Goal: Task Accomplishment & Management: Manage account settings

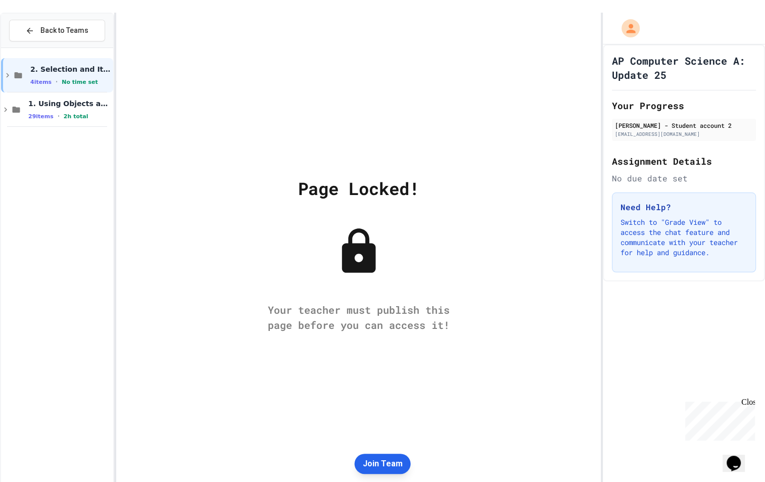
click at [384, 462] on button "Join Team" at bounding box center [383, 464] width 56 height 20
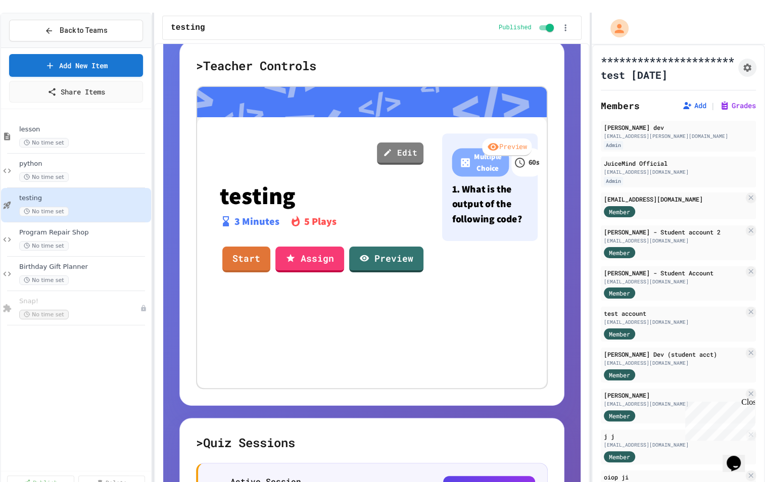
scroll to position [188, 0]
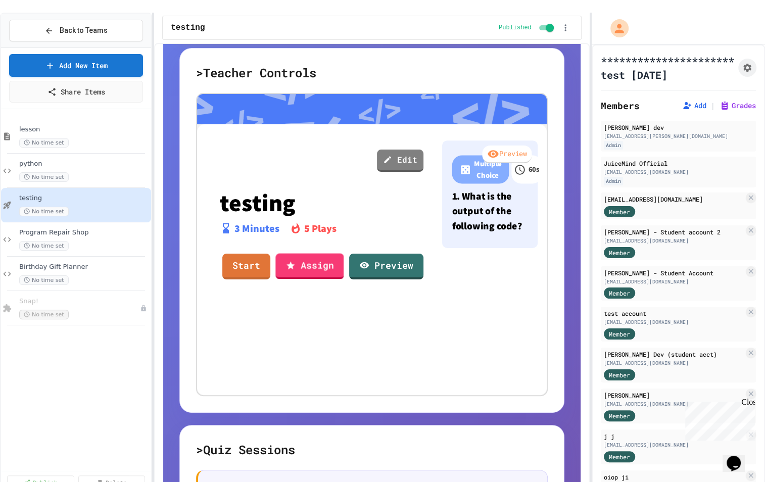
click at [272, 228] on div "3 Minutes 5 Plays" at bounding box center [323, 234] width 206 height 33
click at [288, 251] on link "Assign" at bounding box center [310, 264] width 64 height 27
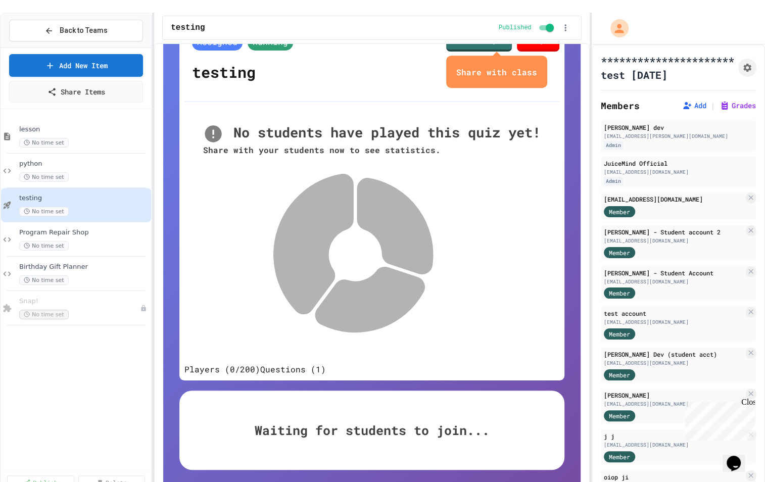
scroll to position [123, 0]
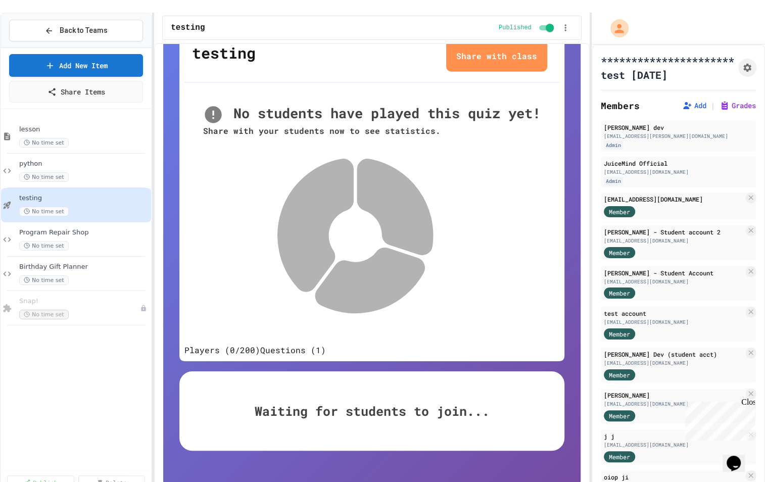
click at [537, 56] on icon "close" at bounding box center [537, 56] width 0 height 0
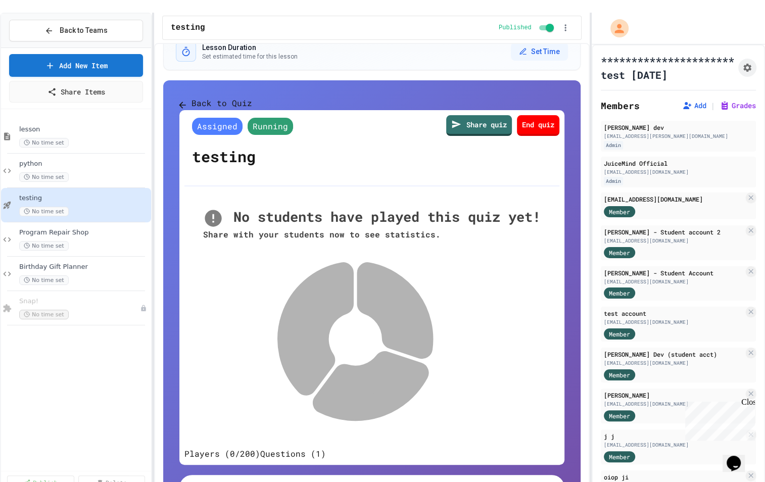
scroll to position [18, 0]
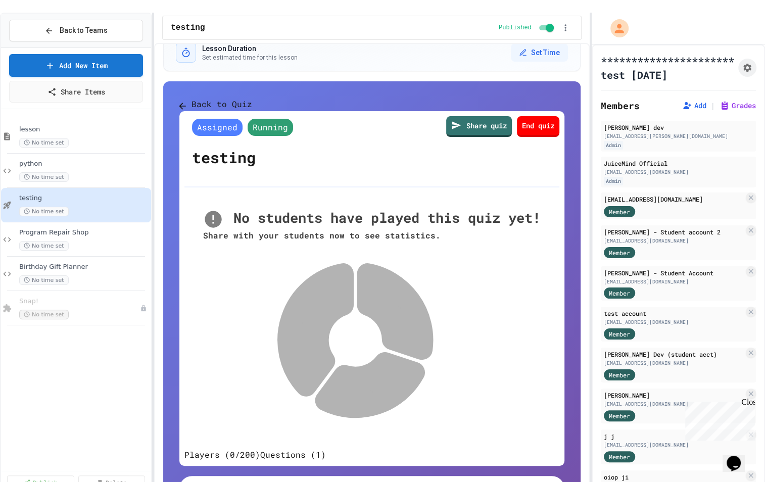
click at [236, 98] on button "Back to Quiz" at bounding box center [215, 104] width 73 height 13
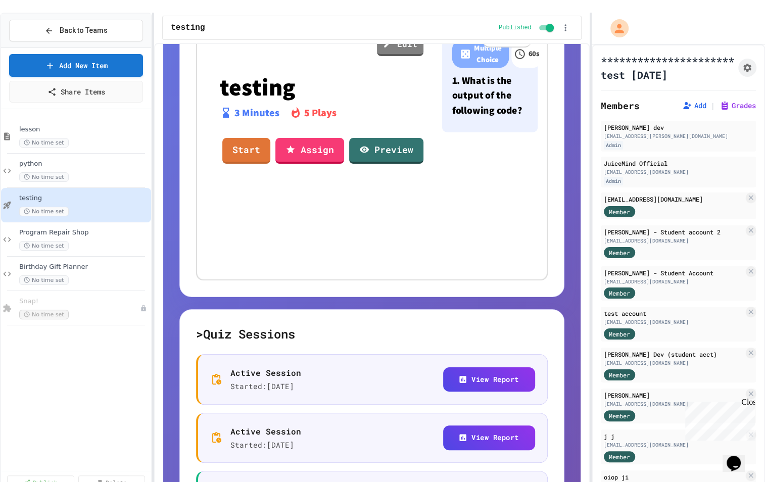
scroll to position [315, 0]
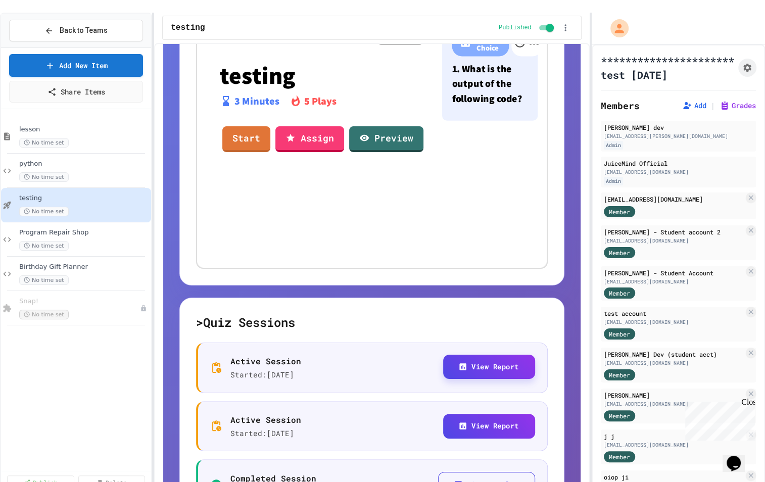
click at [464, 363] on icon "button" at bounding box center [462, 366] width 7 height 7
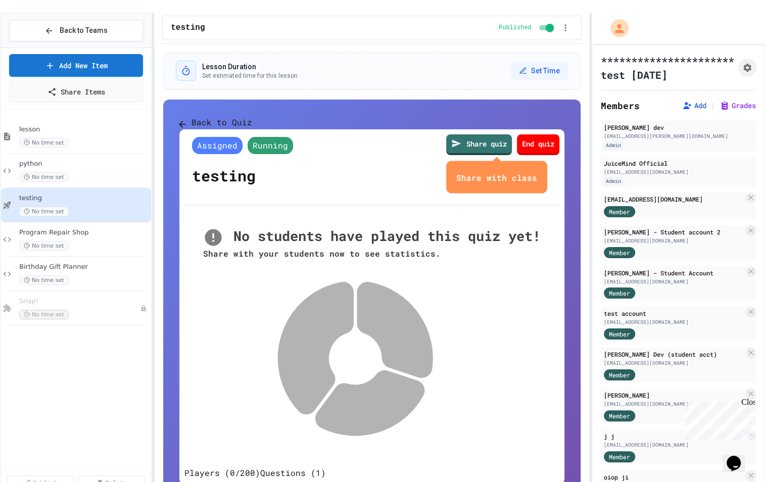
scroll to position [24, 0]
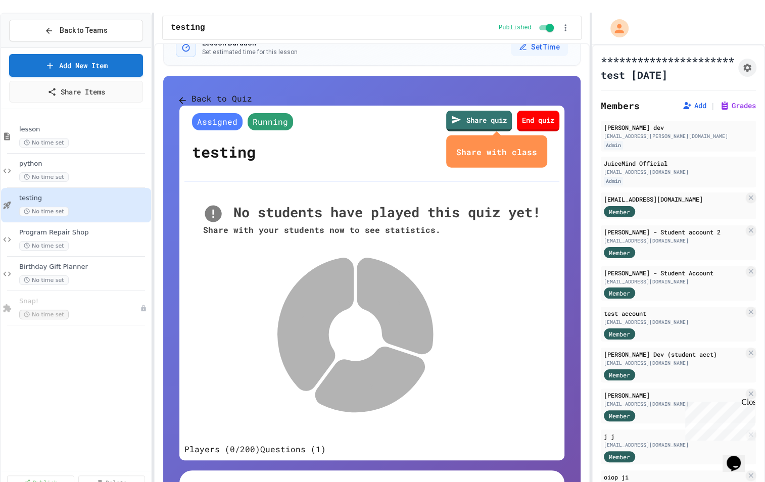
click at [537, 152] on icon "close" at bounding box center [537, 152] width 0 height 0
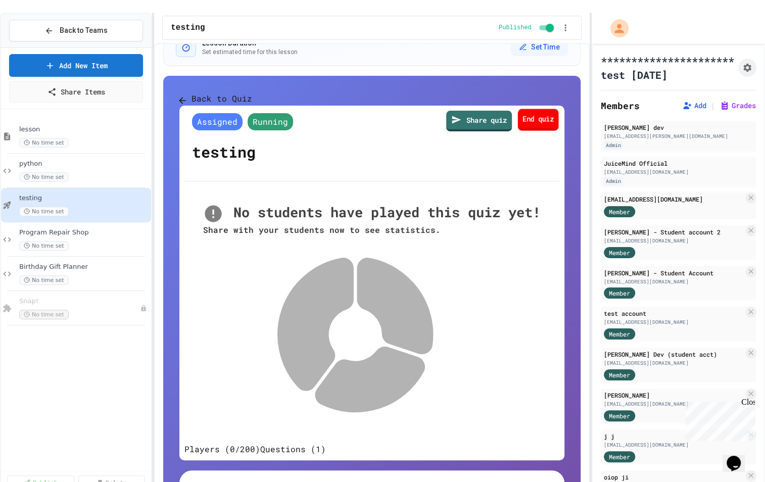
click at [518, 130] on link "End quiz" at bounding box center [538, 120] width 41 height 22
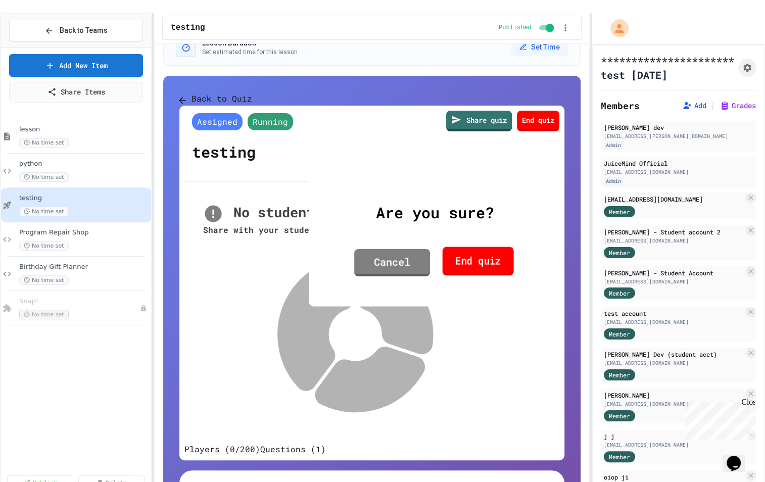
click at [449, 257] on link "End quiz" at bounding box center [478, 261] width 71 height 29
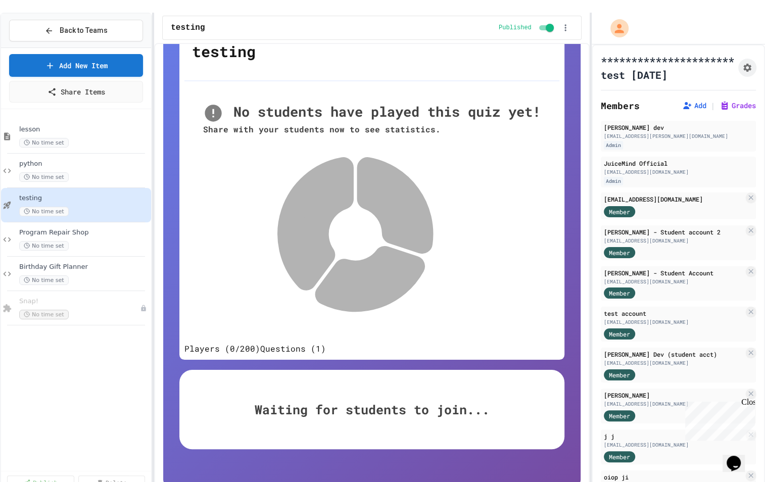
scroll to position [56, 0]
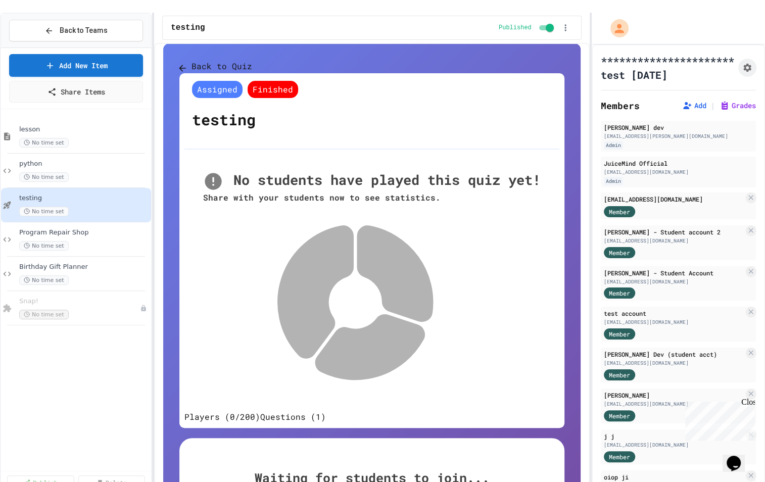
click at [223, 62] on button "Back to Quiz" at bounding box center [215, 66] width 73 height 13
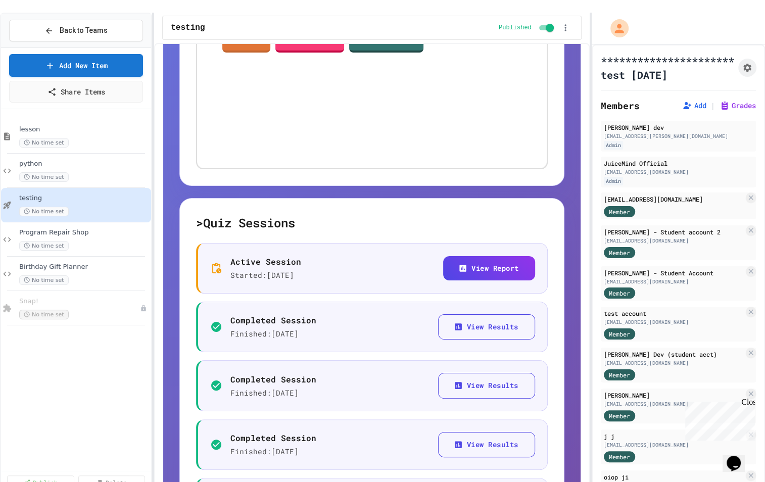
scroll to position [430, 0]
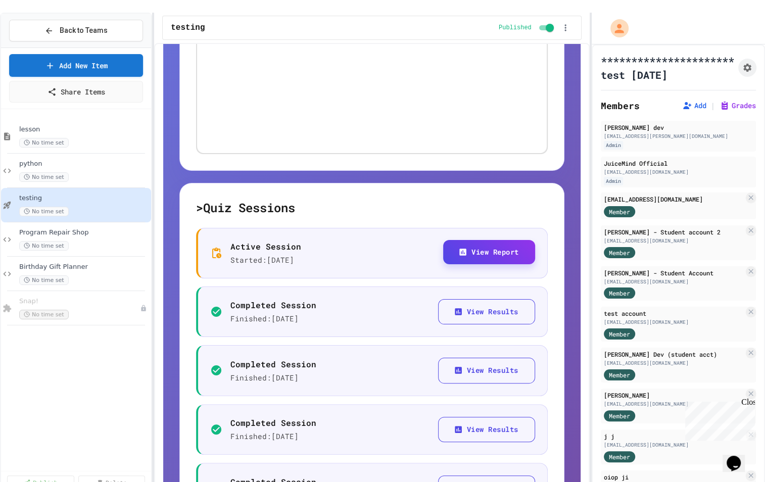
click at [480, 240] on button "View Report" at bounding box center [489, 252] width 92 height 25
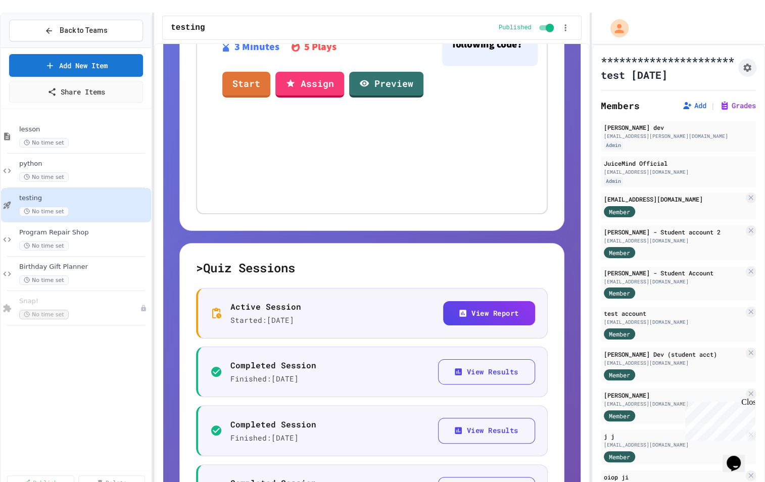
scroll to position [366, 0]
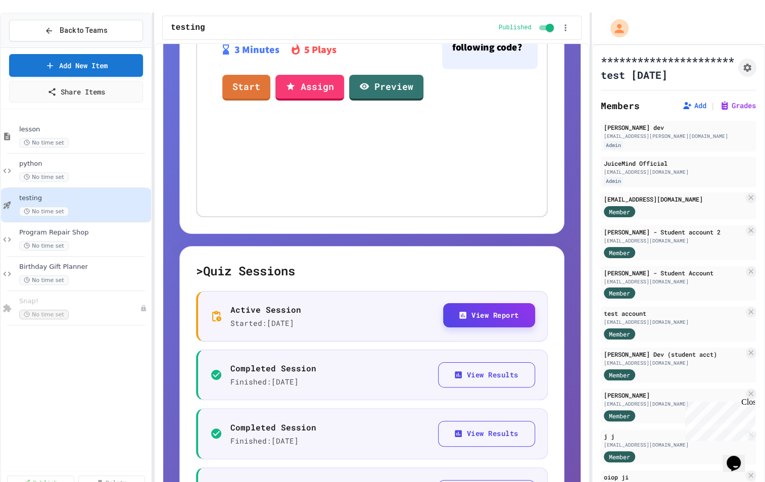
click at [453, 305] on button "View Report" at bounding box center [489, 315] width 92 height 25
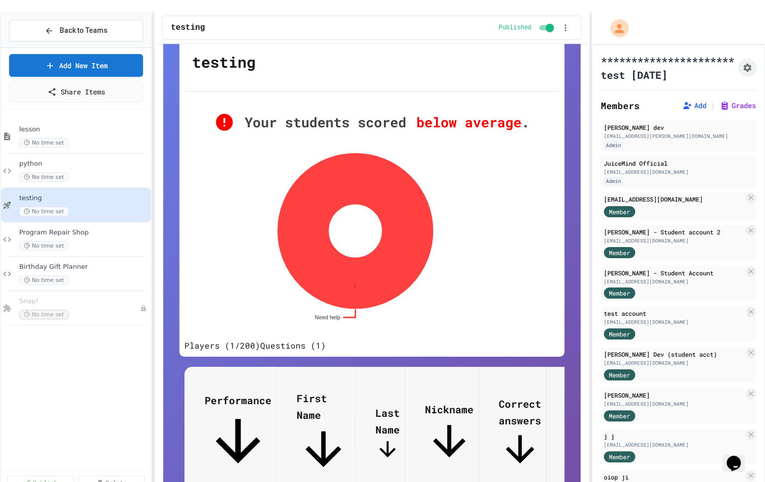
scroll to position [187, 0]
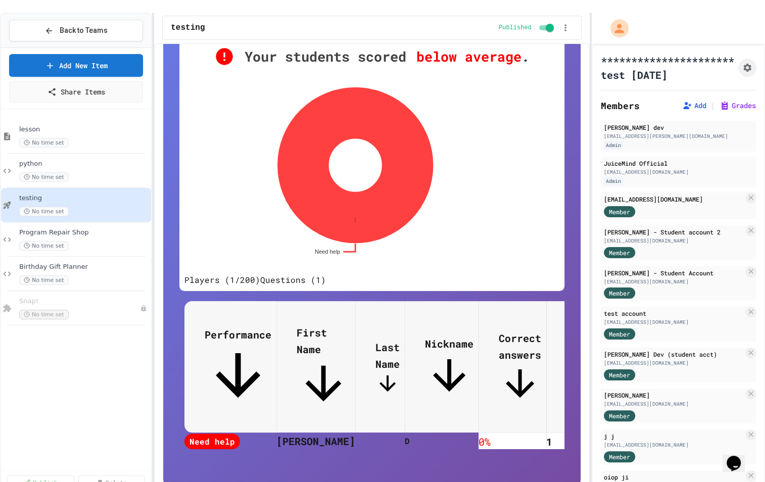
click at [312, 286] on button "Questions (1)" at bounding box center [293, 280] width 66 height 12
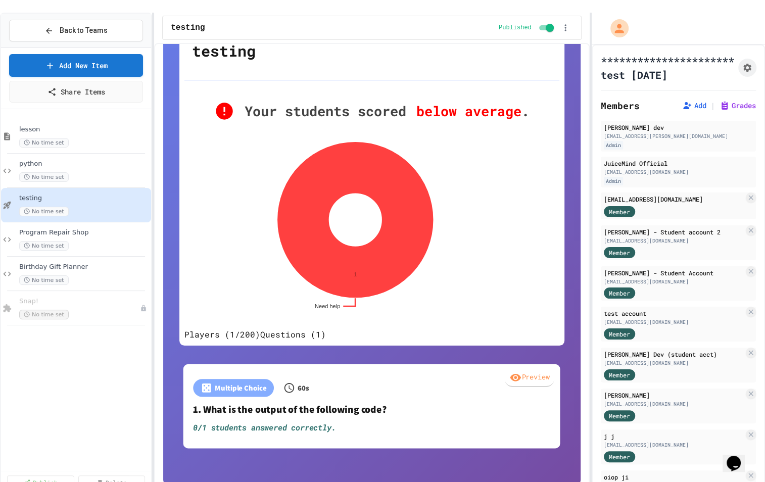
click at [260, 329] on button "Players (1/200)" at bounding box center [222, 335] width 76 height 12
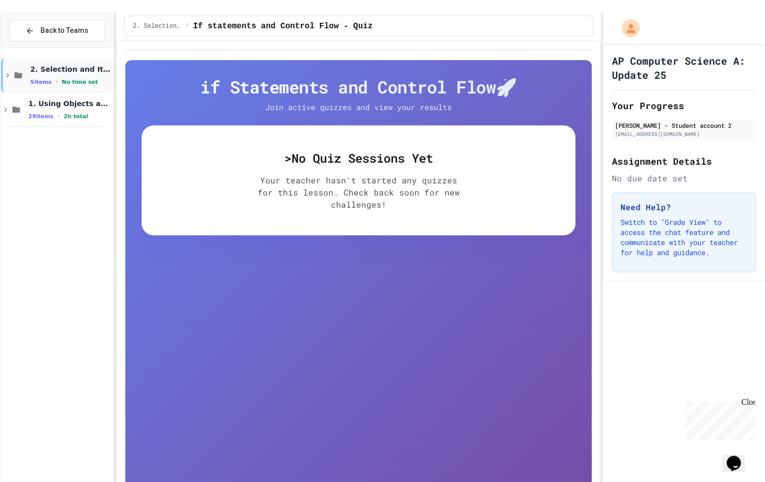
click at [10, 71] on icon at bounding box center [7, 75] width 9 height 9
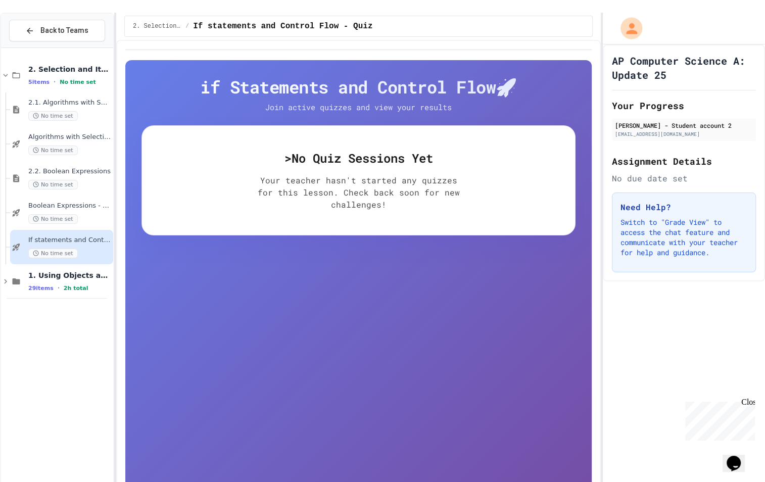
click at [632, 20] on icon "My Account" at bounding box center [632, 28] width 16 height 16
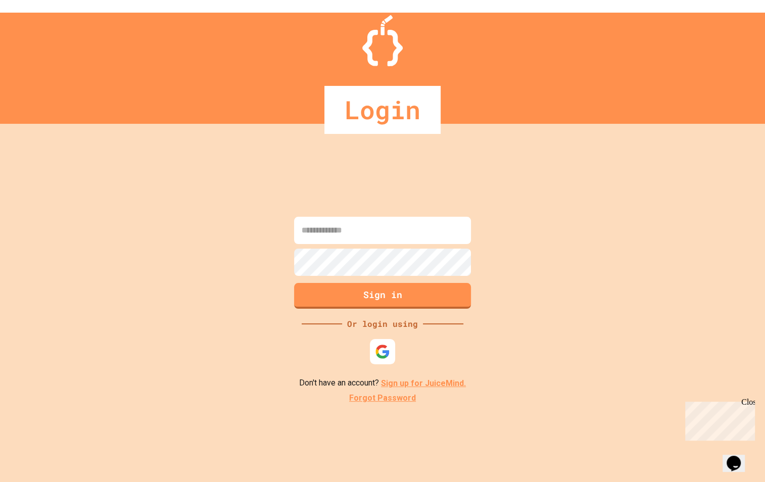
type input "**********"
click at [378, 344] on img at bounding box center [383, 352] width 17 height 17
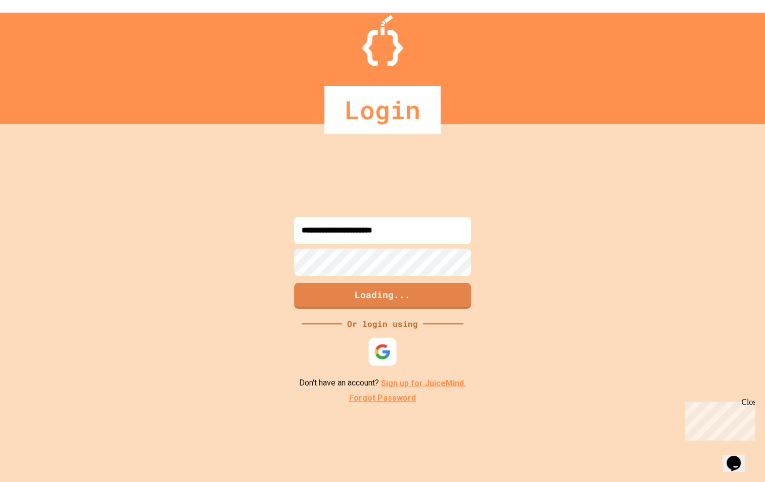
click at [379, 338] on div at bounding box center [383, 352] width 28 height 28
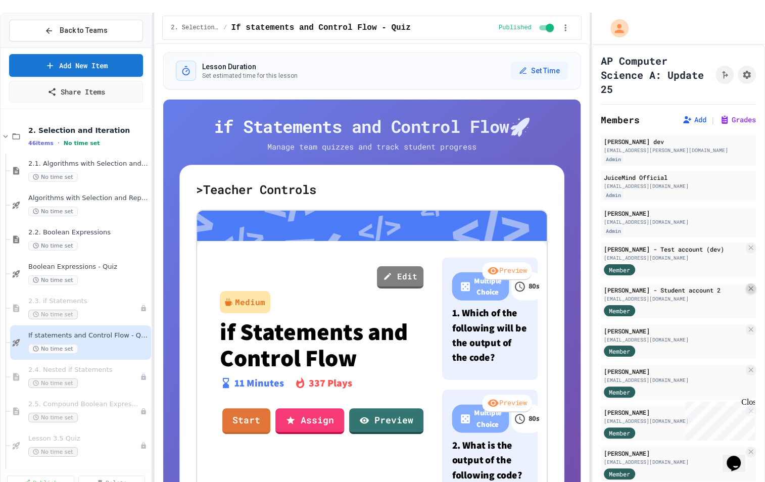
click at [749, 285] on icon at bounding box center [751, 289] width 8 height 8
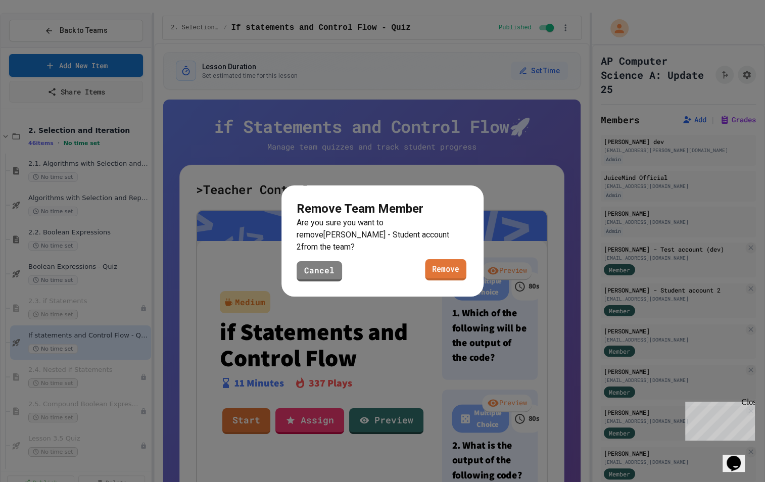
click at [451, 265] on link "Remove" at bounding box center [445, 269] width 41 height 21
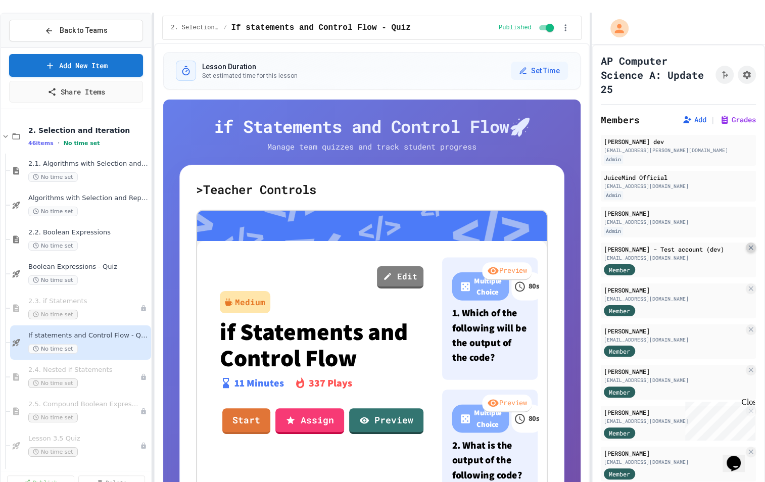
click at [750, 244] on icon at bounding box center [751, 248] width 8 height 8
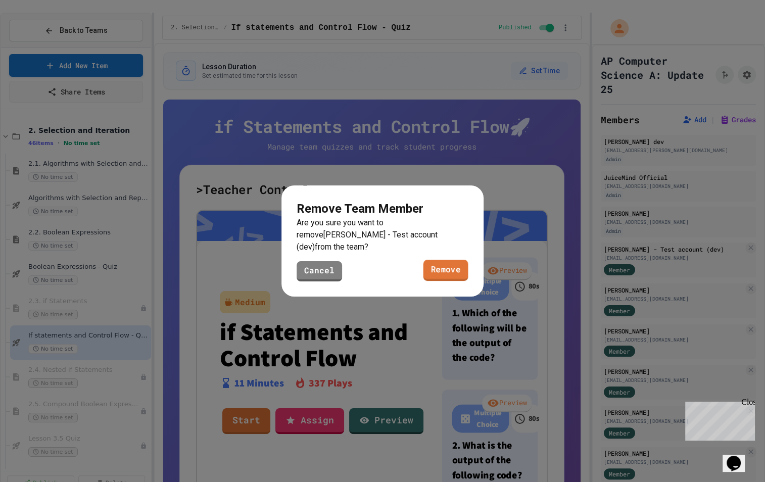
click at [447, 264] on link "Remove" at bounding box center [446, 270] width 45 height 21
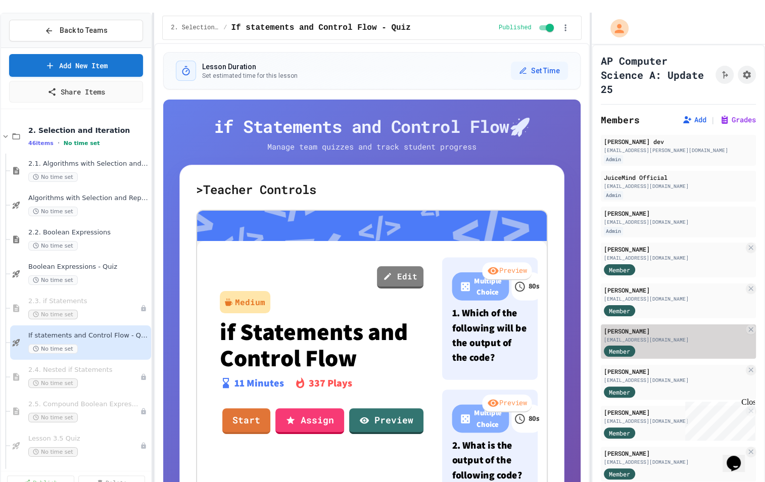
scroll to position [18, 0]
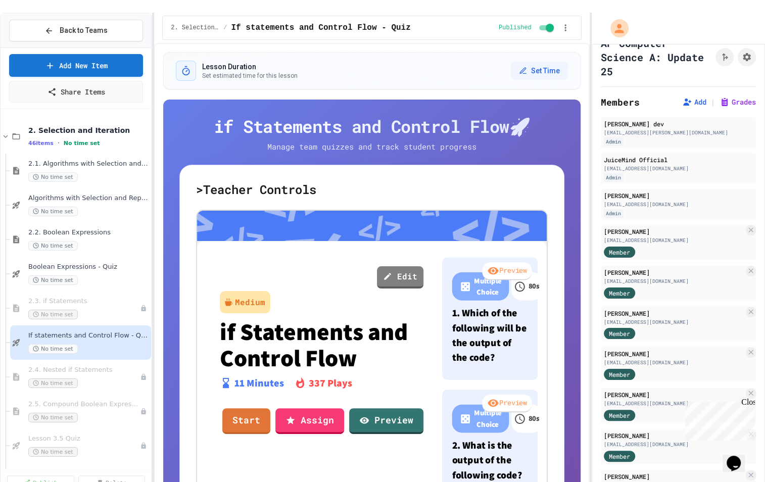
click at [751, 405] on div "Close" at bounding box center [747, 404] width 13 height 13
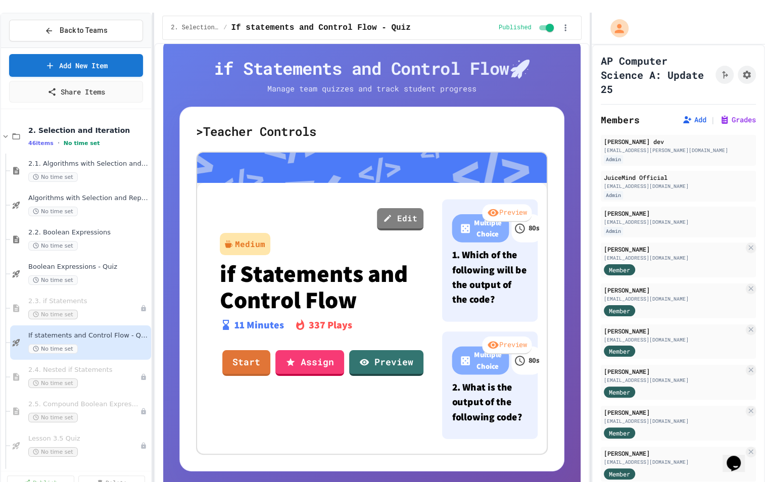
scroll to position [59, 0]
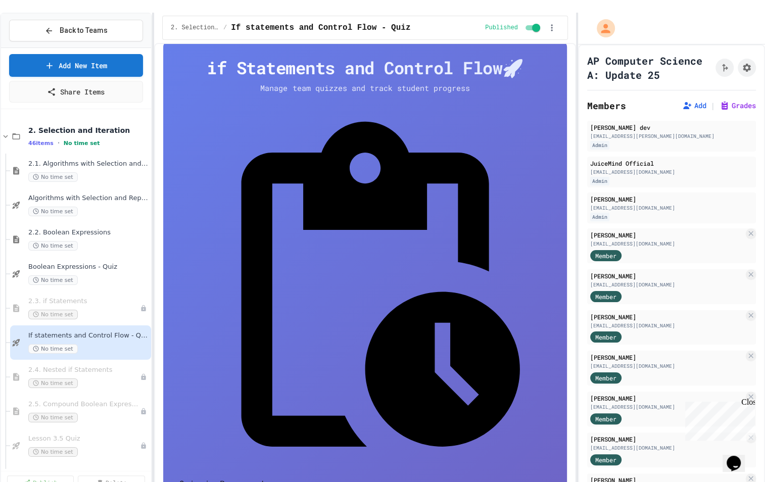
click at [578, 141] on div "Back to Teams Add New Item Share Items 2. Selection and Iteration 46 items • No…" at bounding box center [382, 254] width 765 height 482
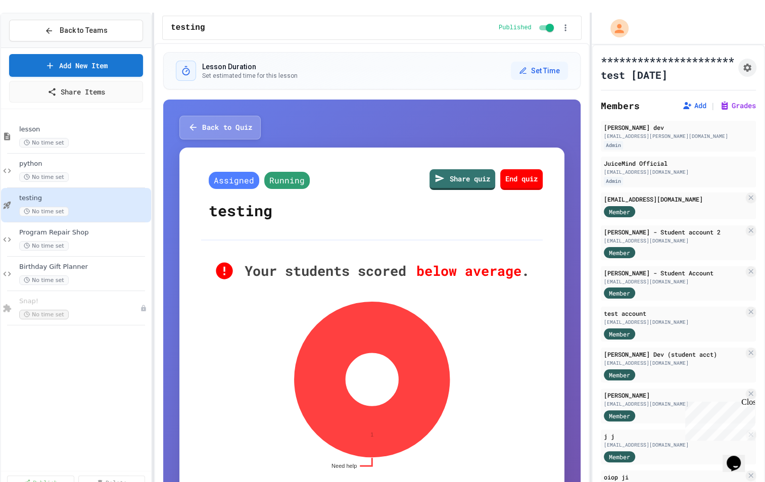
scroll to position [187, 0]
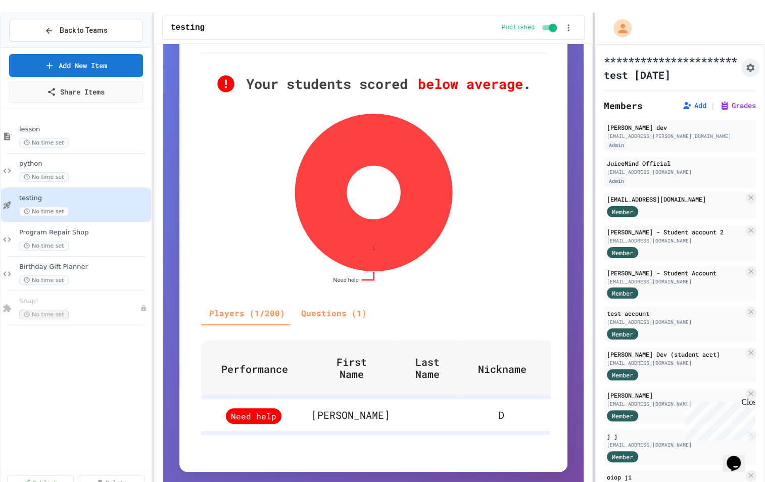
click at [593, 198] on div at bounding box center [594, 254] width 2 height 482
